Goal: Task Accomplishment & Management: Manage account settings

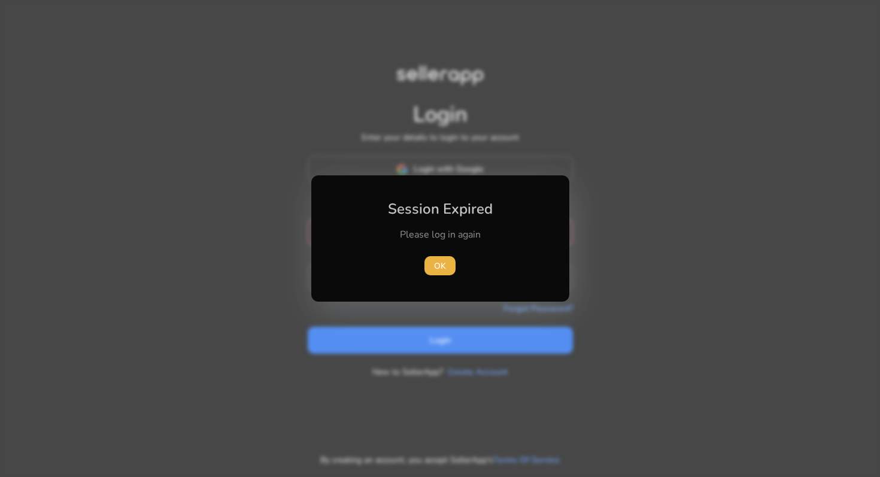
click at [479, 178] on div "Session Expired Please log in again [GEOGRAPHIC_DATA]" at bounding box center [440, 238] width 258 height 126
click at [446, 265] on span "button" at bounding box center [440, 266] width 31 height 29
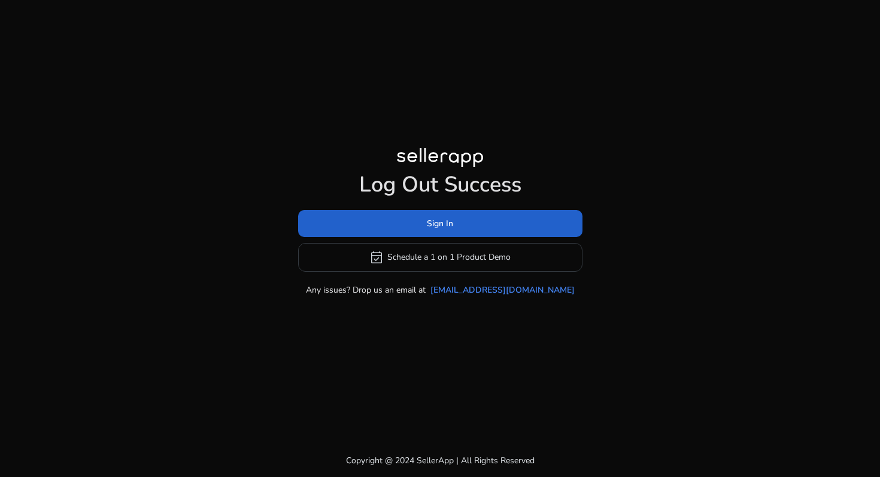
click at [454, 222] on span at bounding box center [440, 223] width 284 height 29
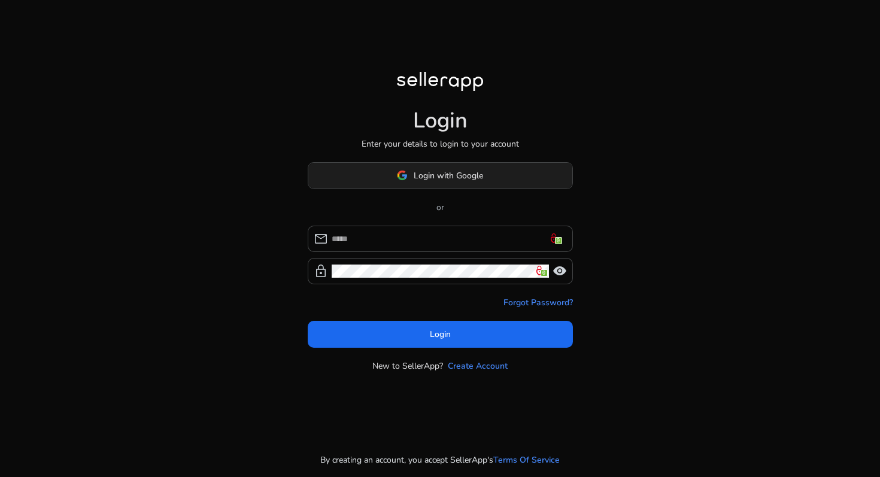
click at [443, 178] on span "Login with Google" at bounding box center [448, 175] width 69 height 13
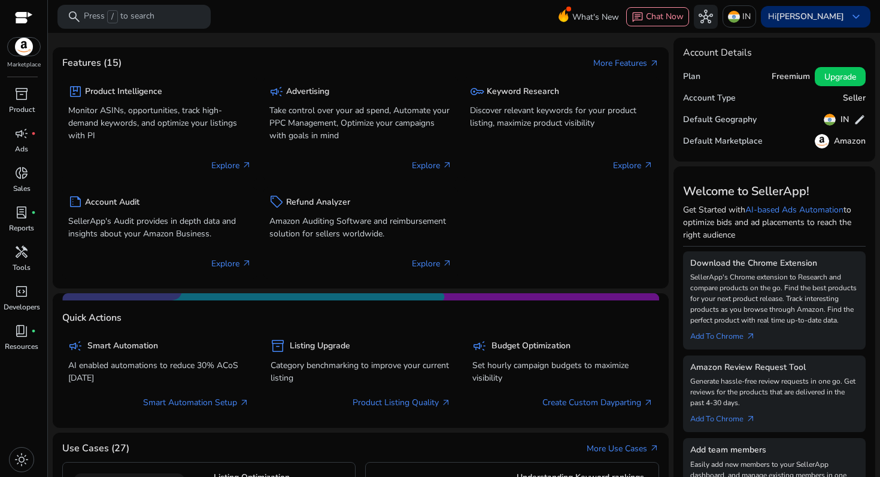
click at [819, 21] on b "[PERSON_NAME]" at bounding box center [811, 16] width 68 height 11
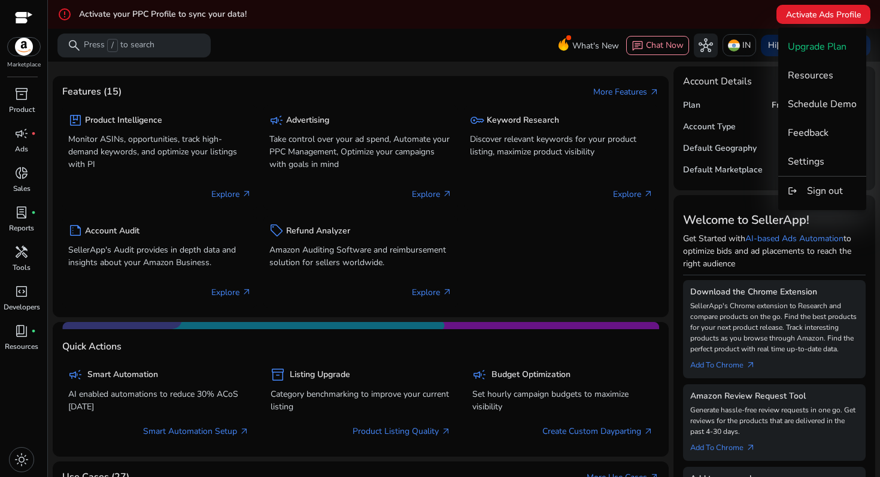
click at [717, 18] on div at bounding box center [440, 238] width 880 height 477
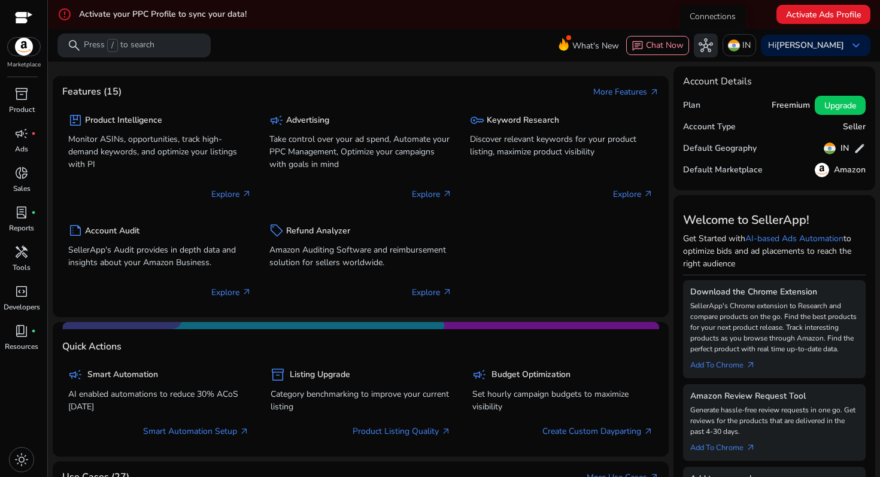
click at [713, 50] on span "hub" at bounding box center [706, 45] width 14 height 14
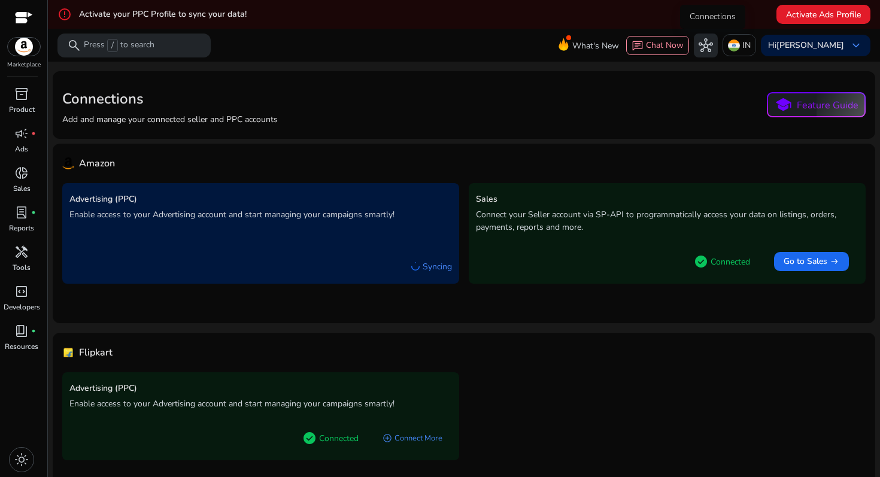
click at [713, 46] on span "hub" at bounding box center [706, 45] width 14 height 14
click at [808, 46] on b "[PERSON_NAME]" at bounding box center [811, 45] width 68 height 11
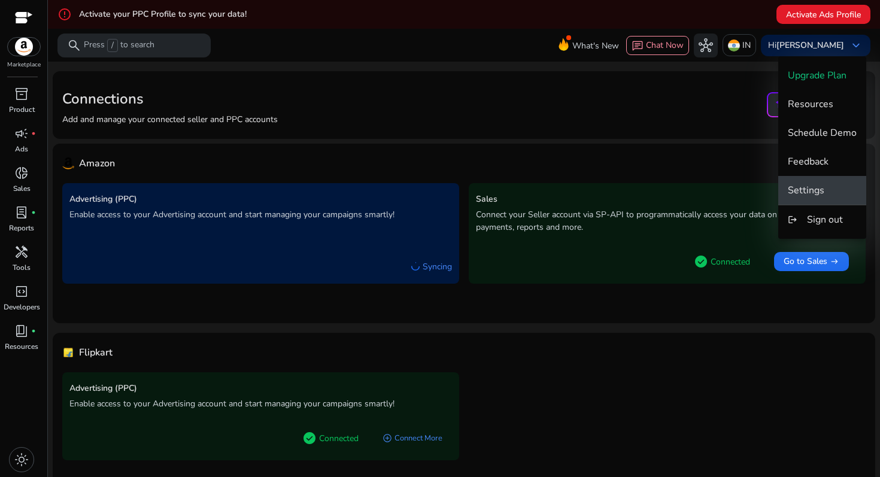
click at [812, 193] on span "Settings" at bounding box center [806, 190] width 37 height 13
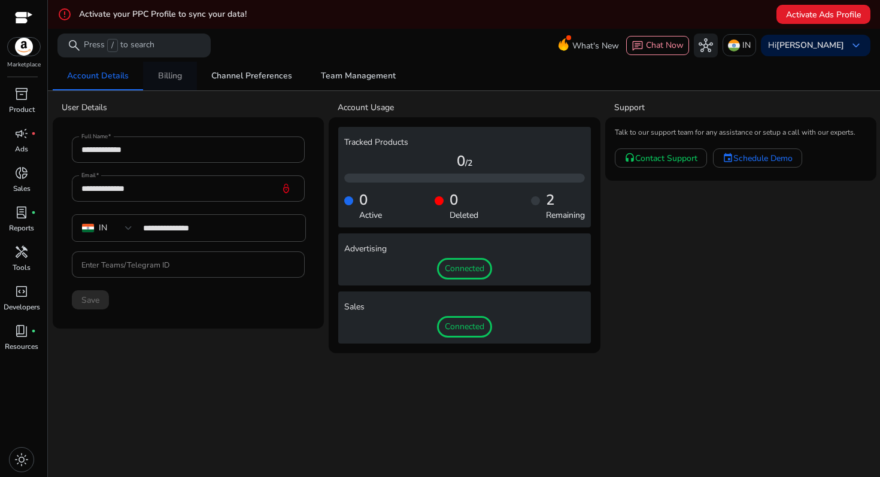
click at [184, 77] on link "Billing" at bounding box center [170, 76] width 54 height 29
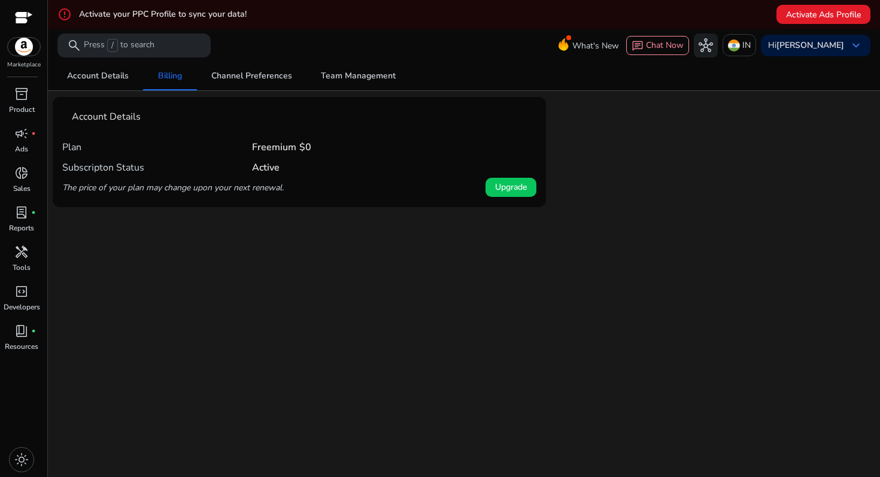
click at [267, 147] on b "Freemium" at bounding box center [274, 147] width 44 height 13
click at [301, 175] on div "Subscripton Status Active" at bounding box center [299, 168] width 474 height 20
click at [516, 196] on span at bounding box center [511, 187] width 51 height 29
